Goal: Answer question/provide support

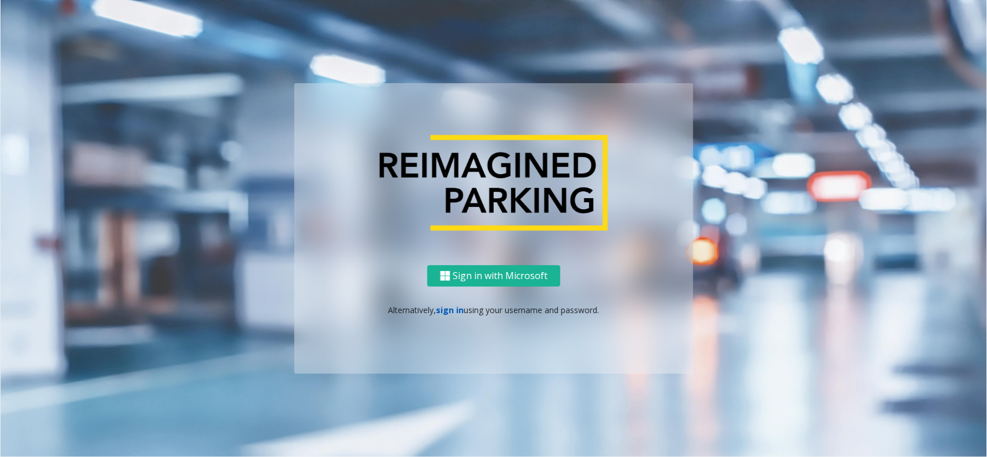
click at [455, 309] on link "sign in" at bounding box center [451, 310] width 28 height 11
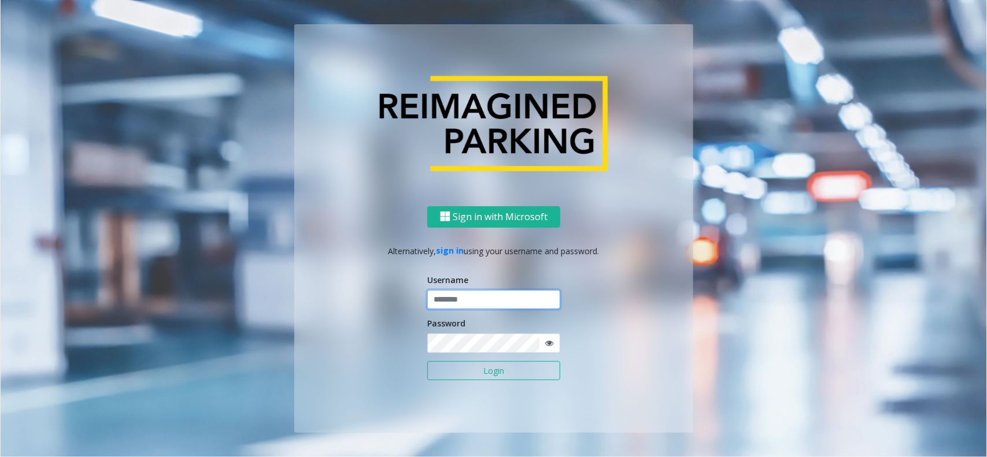
click at [458, 304] on input "text" at bounding box center [493, 300] width 133 height 20
type input "**********"
click at [461, 372] on button "Login" at bounding box center [493, 371] width 133 height 20
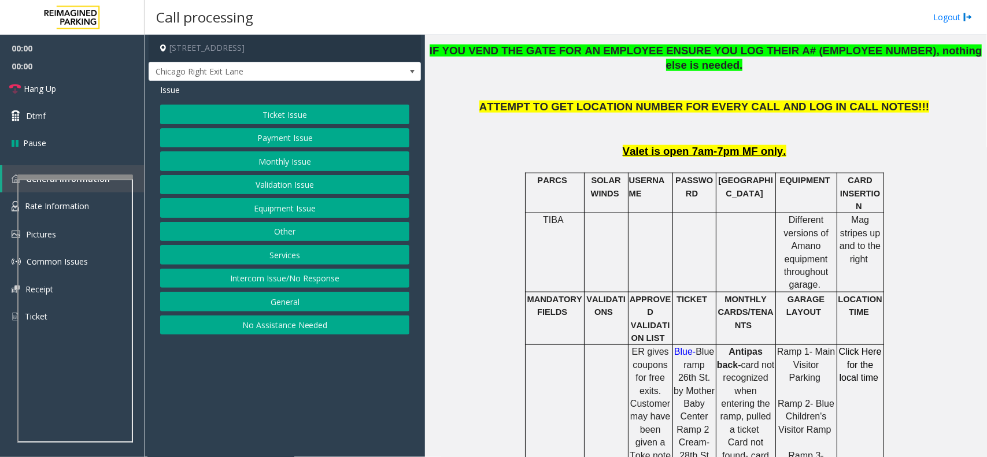
scroll to position [795, 0]
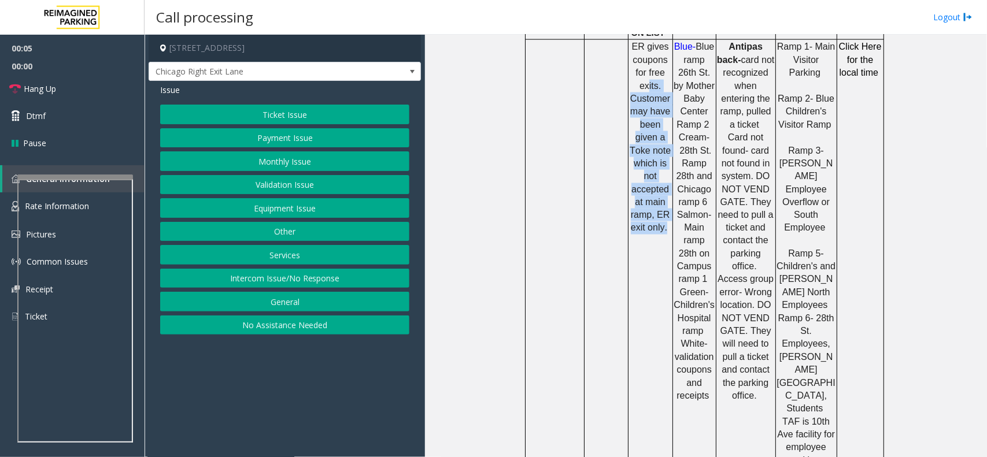
drag, startPoint x: 659, startPoint y: 187, endPoint x: 643, endPoint y: 50, distance: 137.5
click at [643, 50] on td "ER gives coupons for free exits. Customer may have been given a Toke note which…" at bounding box center [650, 280] width 45 height 480
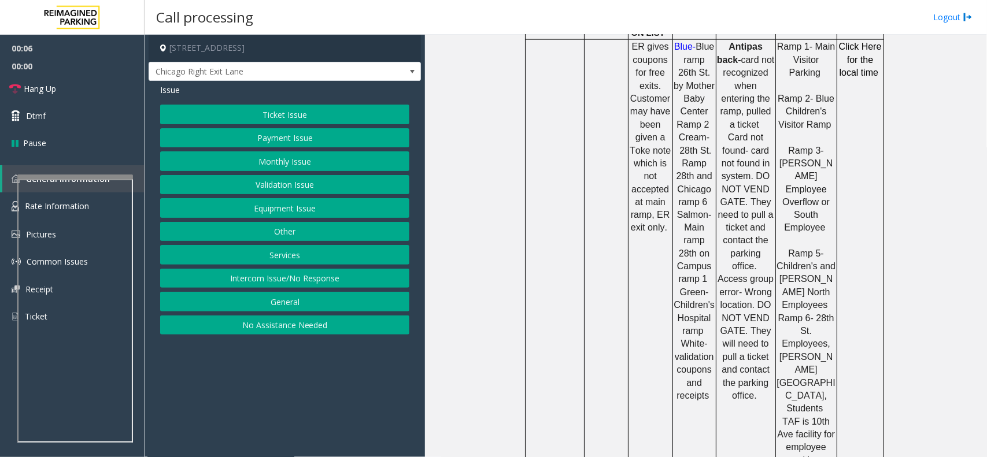
click at [599, 189] on td at bounding box center [606, 280] width 44 height 480
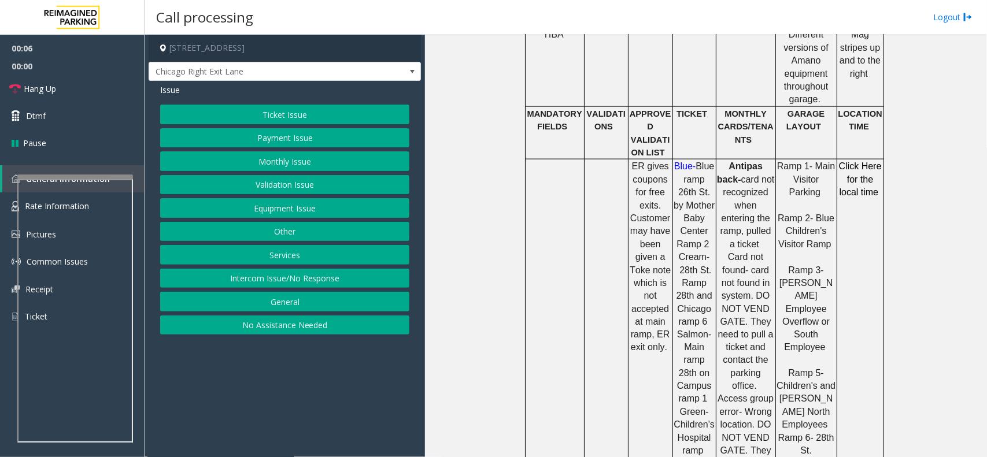
scroll to position [506, 0]
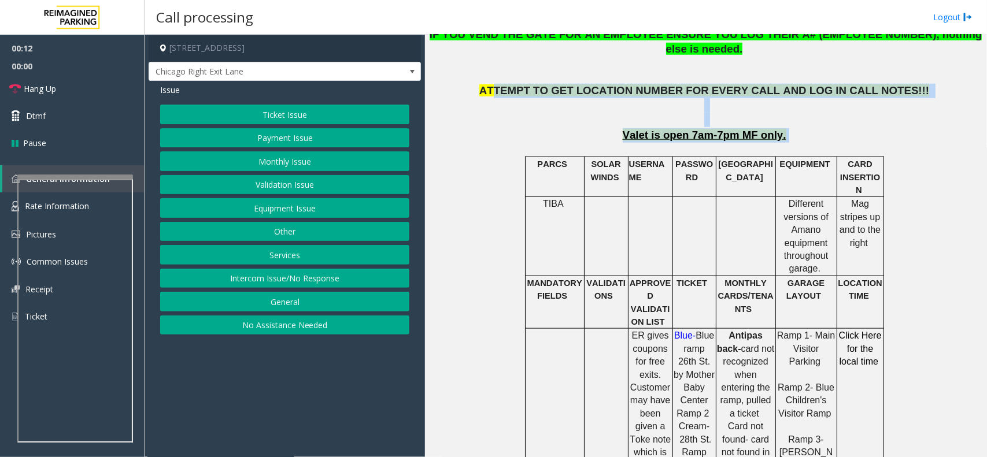
drag, startPoint x: 666, startPoint y: 95, endPoint x: 523, endPoint y: 81, distance: 143.6
click at [500, 91] on p "ATTEMPT TO GET LOCATION NUMBER FOR EVERY CALL AND LOG IN CALL NOTES!!!" at bounding box center [706, 105] width 554 height 43
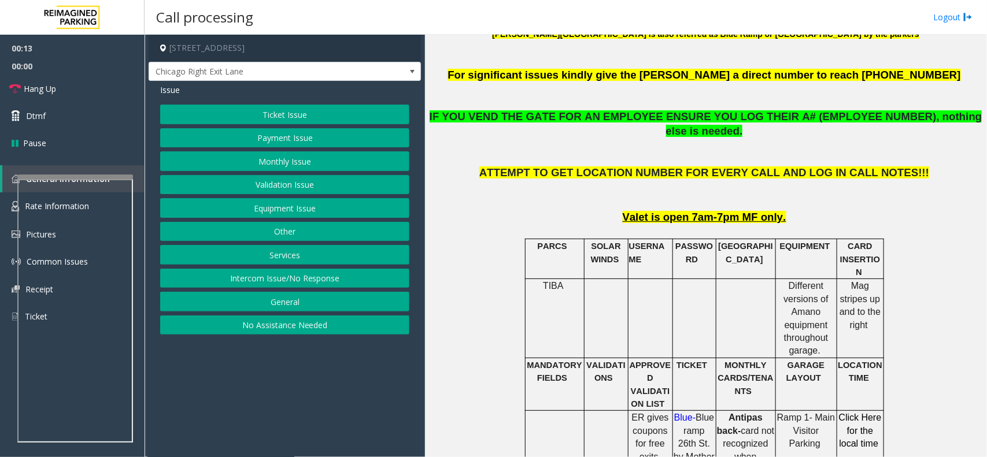
scroll to position [361, 0]
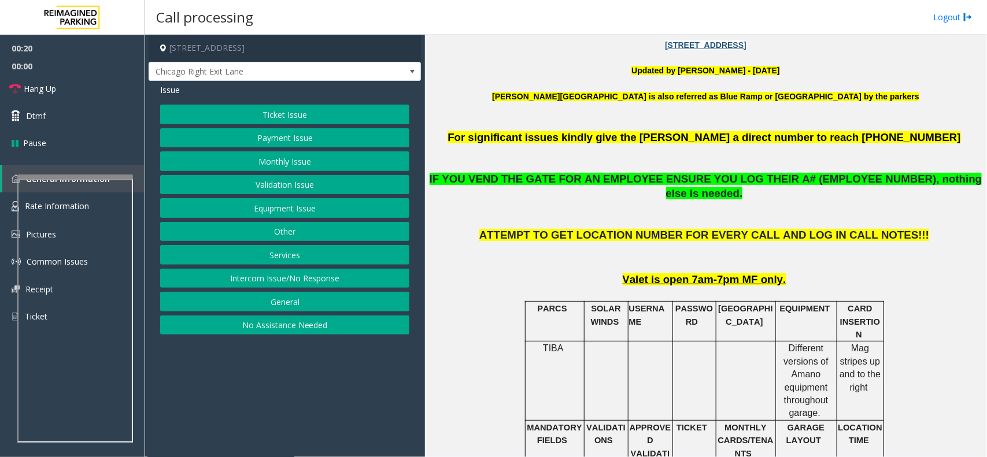
click at [311, 209] on button "Equipment Issue" at bounding box center [284, 208] width 249 height 20
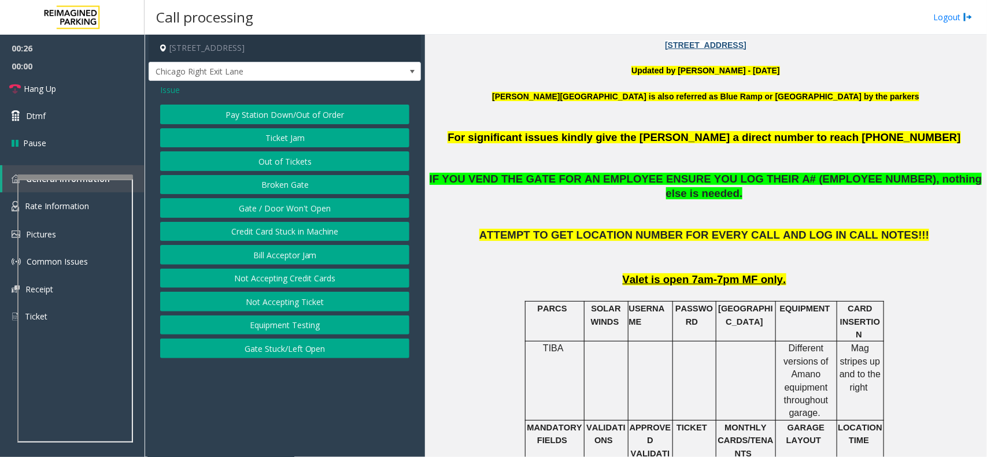
click at [270, 205] on button "Gate / Door Won't Open" at bounding box center [284, 208] width 249 height 20
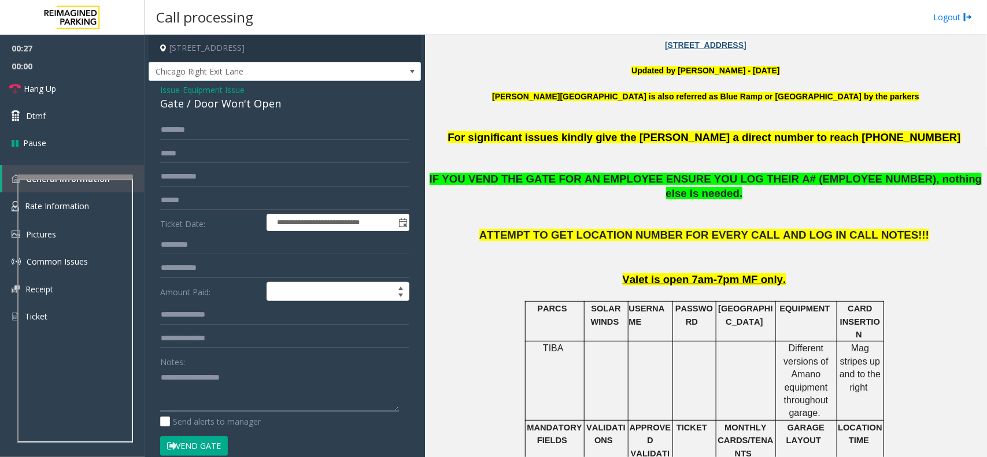
click at [197, 400] on textarea at bounding box center [279, 389] width 239 height 43
click at [195, 440] on button "Vend Gate" at bounding box center [194, 447] width 68 height 20
click at [262, 108] on div "Gate / Door Won't Open" at bounding box center [284, 104] width 249 height 16
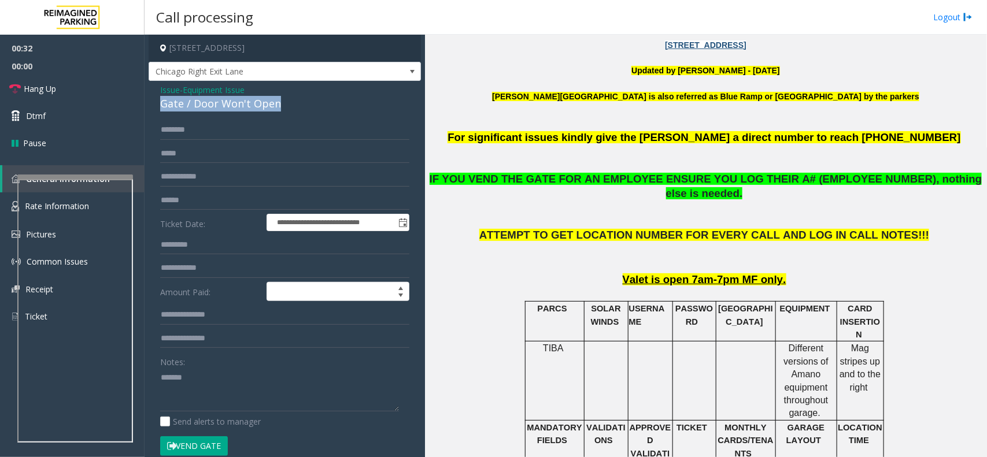
copy div "Gate / Door Won't Open"
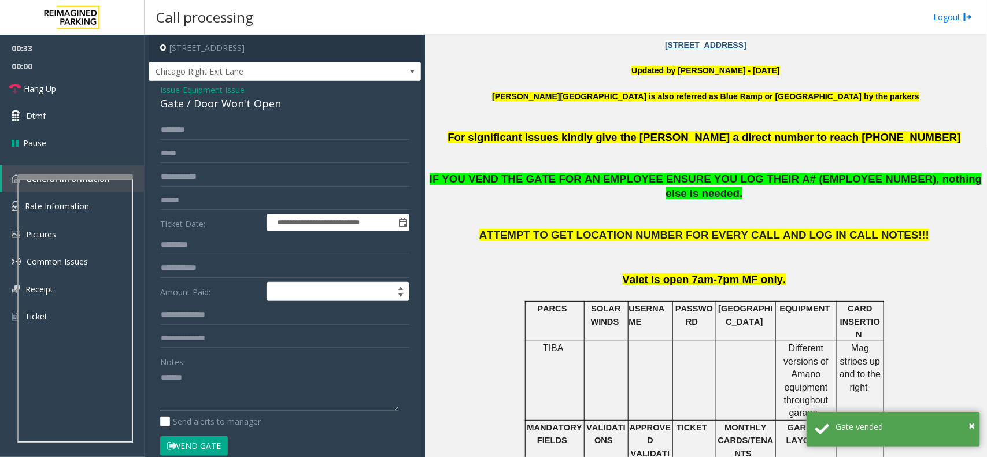
click at [246, 378] on textarea at bounding box center [279, 389] width 239 height 43
paste textarea "**********"
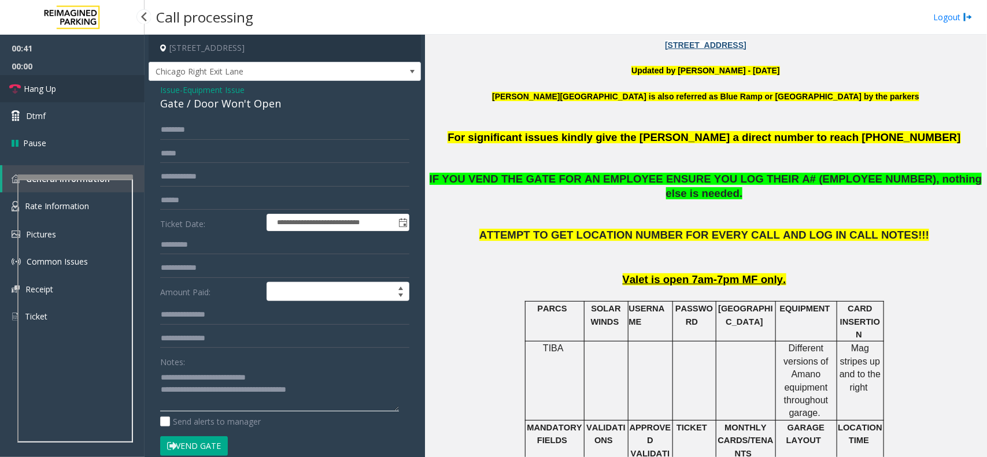
type textarea "**********"
click at [77, 96] on link "Hang Up" at bounding box center [72, 88] width 145 height 27
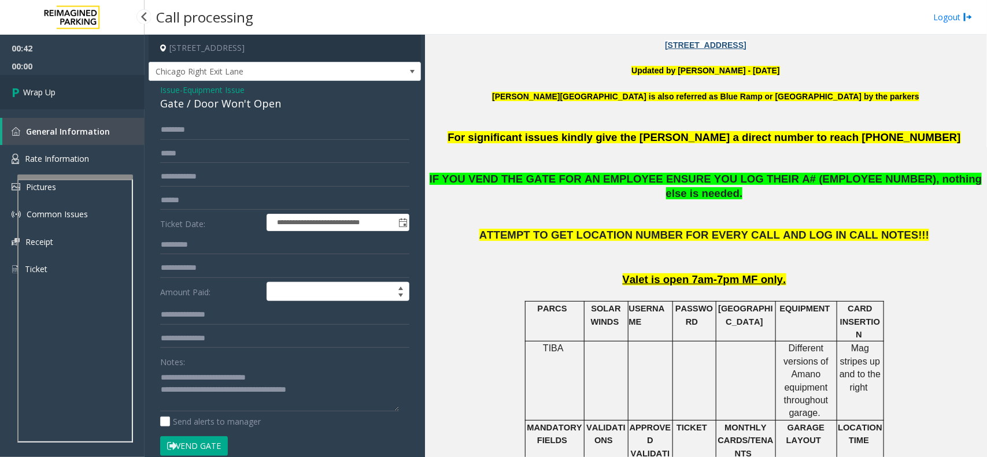
click at [77, 96] on link "Wrap Up" at bounding box center [72, 92] width 145 height 34
